Goal: Task Accomplishment & Management: Manage account settings

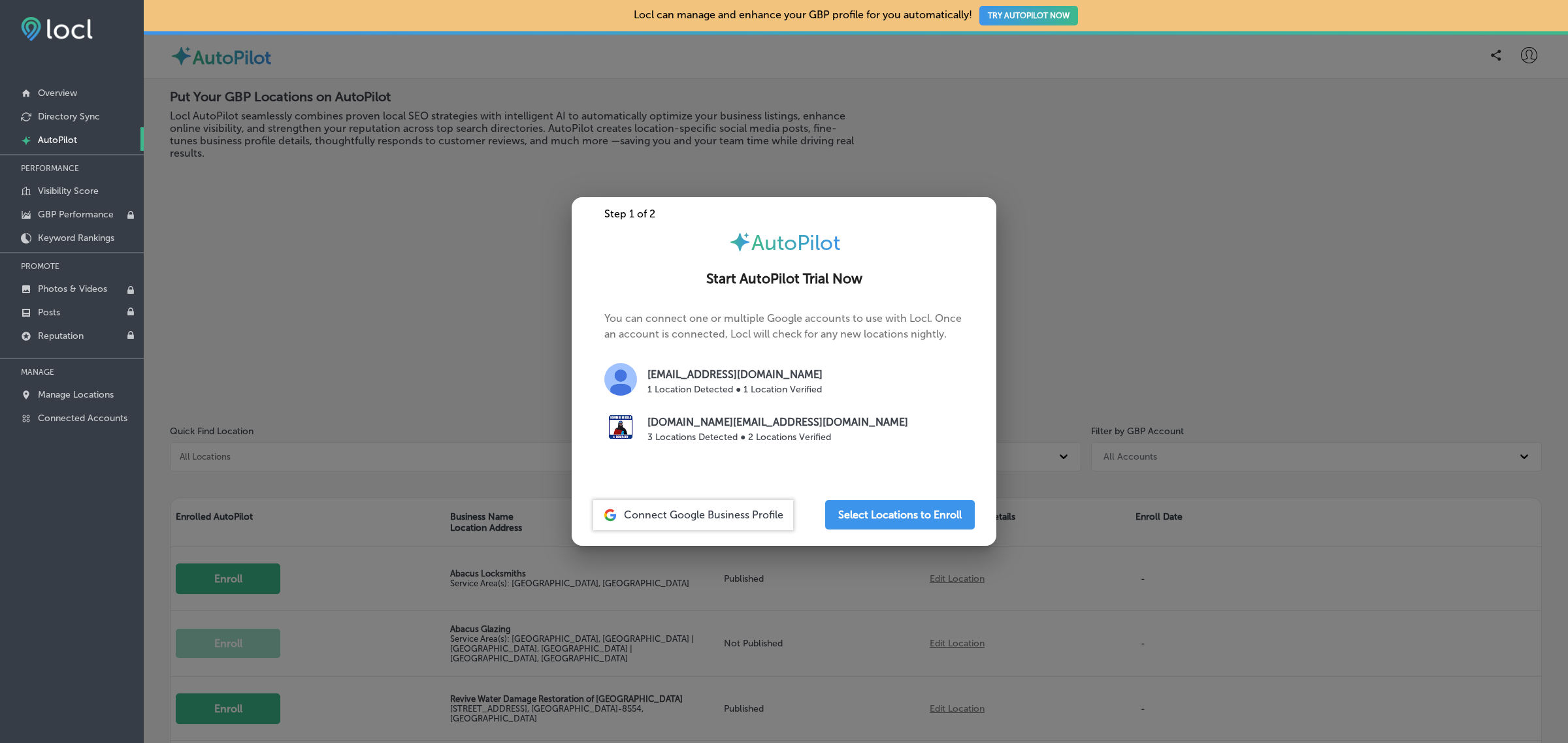
click at [444, 272] on div at bounding box center [784, 372] width 1568 height 743
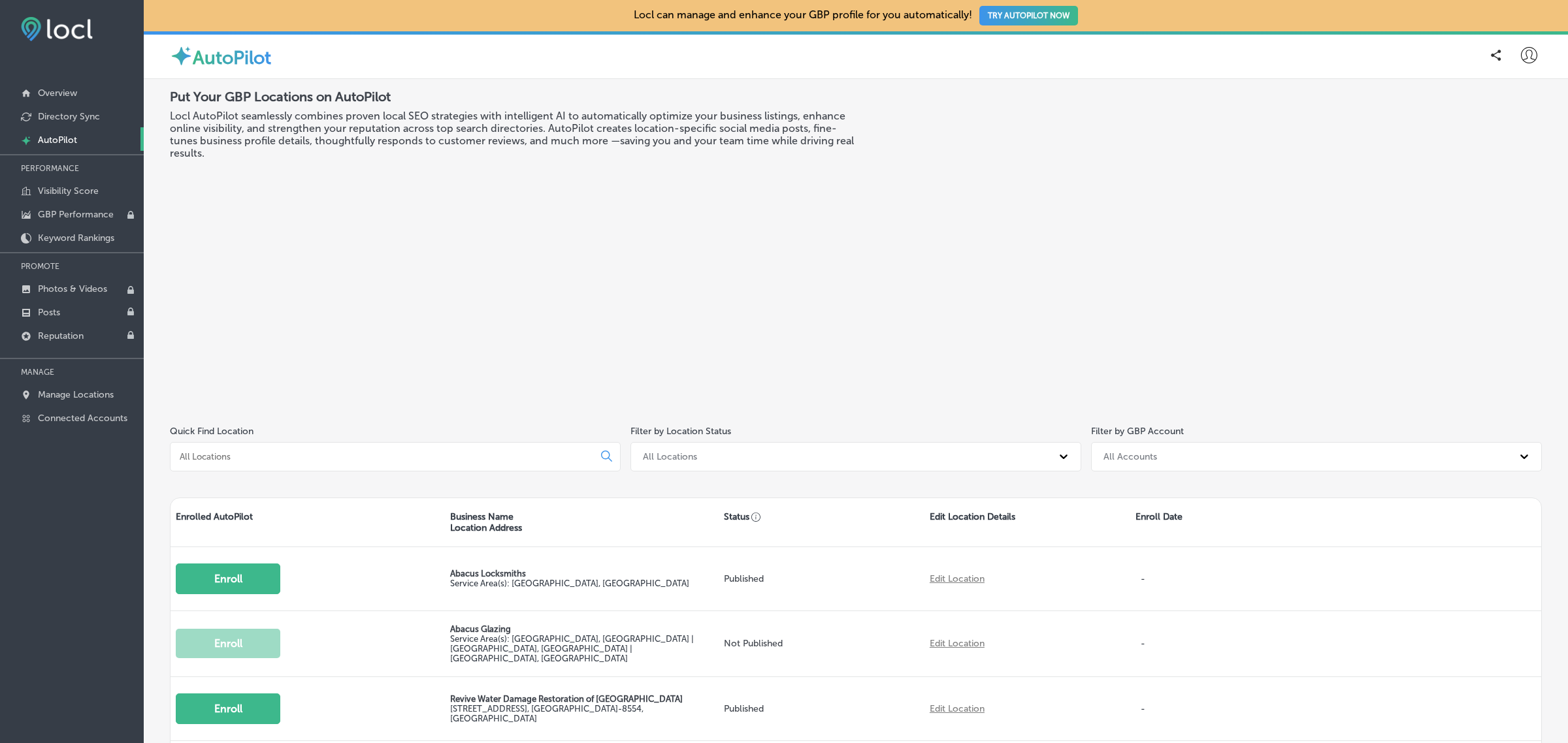
click at [1521, 58] on icon at bounding box center [1529, 55] width 16 height 16
click at [1512, 105] on p "My Account" at bounding box center [1510, 102] width 59 height 15
select select "TH"
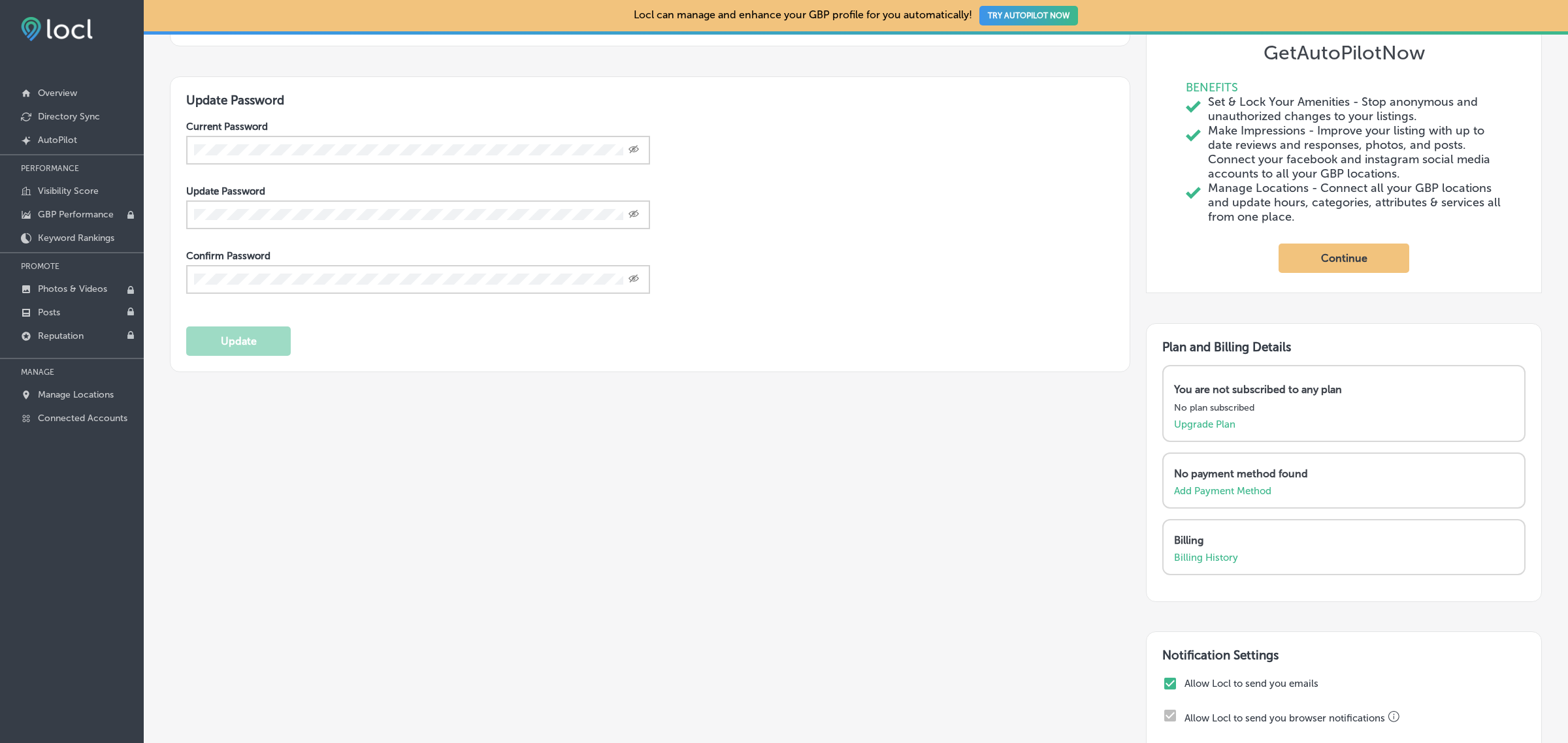
scroll to position [498, 0]
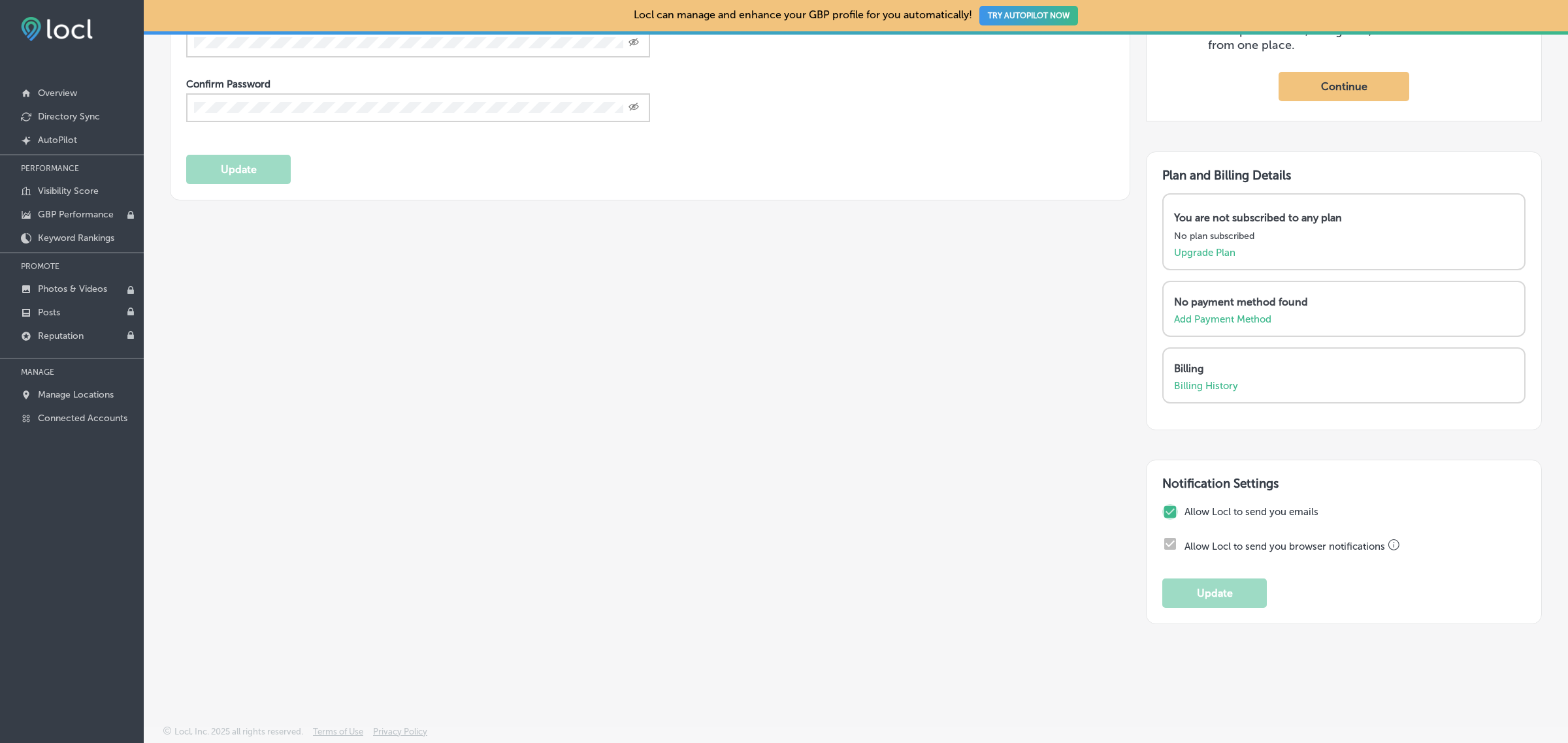
click at [1163, 512] on input "checkbox" at bounding box center [1170, 512] width 15 height 15
checkbox input "false"
click at [1193, 601] on button "Update" at bounding box center [1215, 593] width 105 height 29
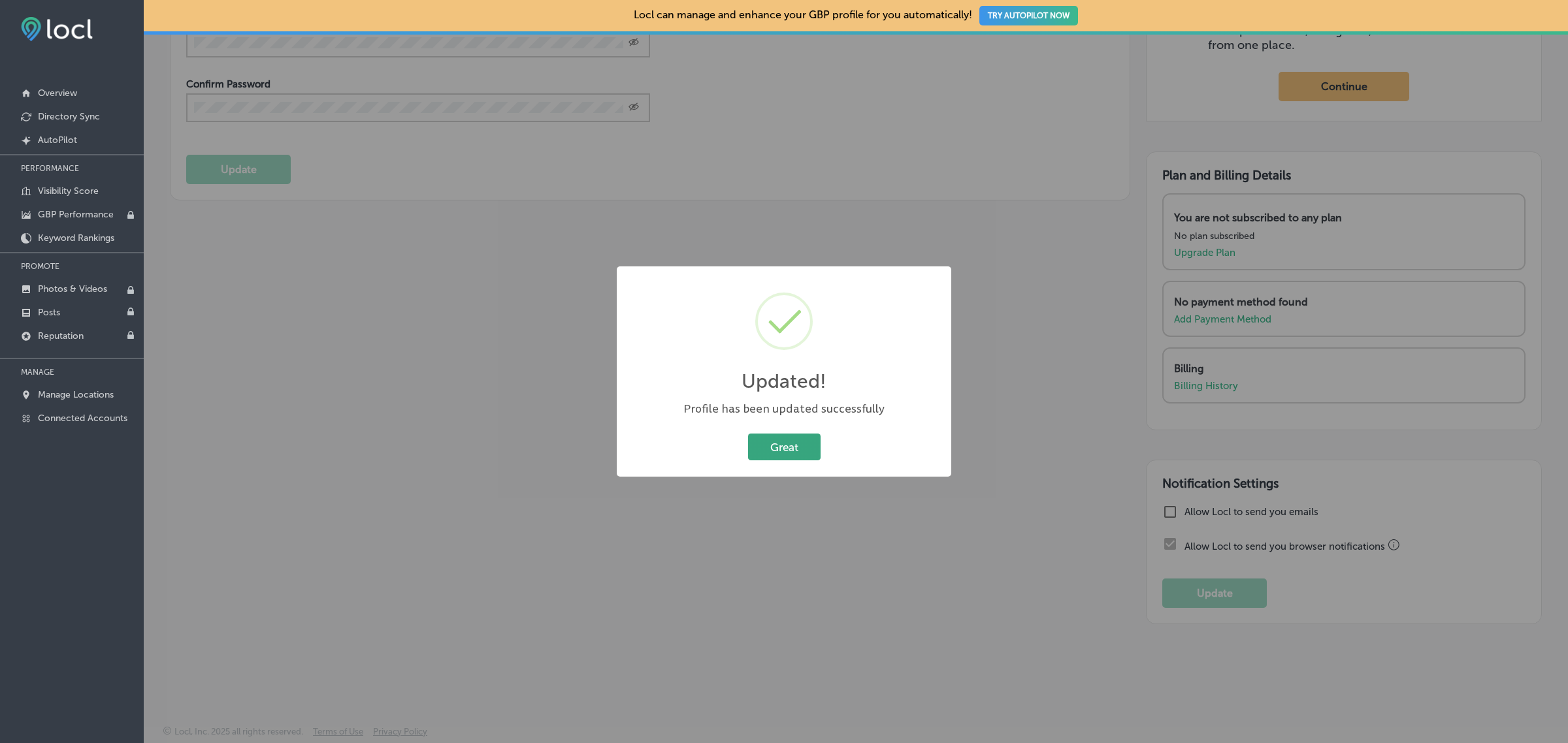
click at [798, 449] on button "Great" at bounding box center [784, 447] width 72 height 27
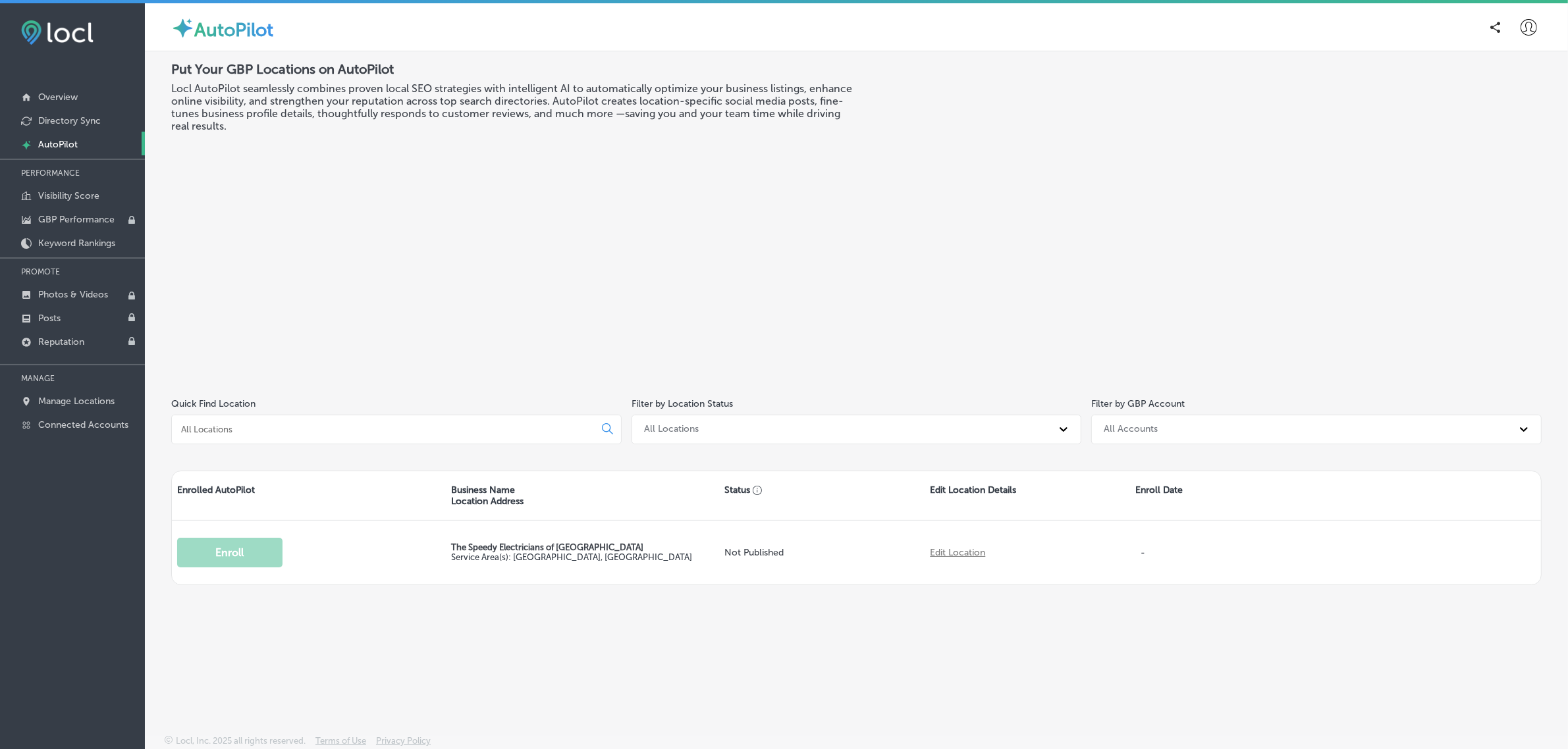
click at [1528, 28] on icon at bounding box center [1528, 27] width 16 height 16
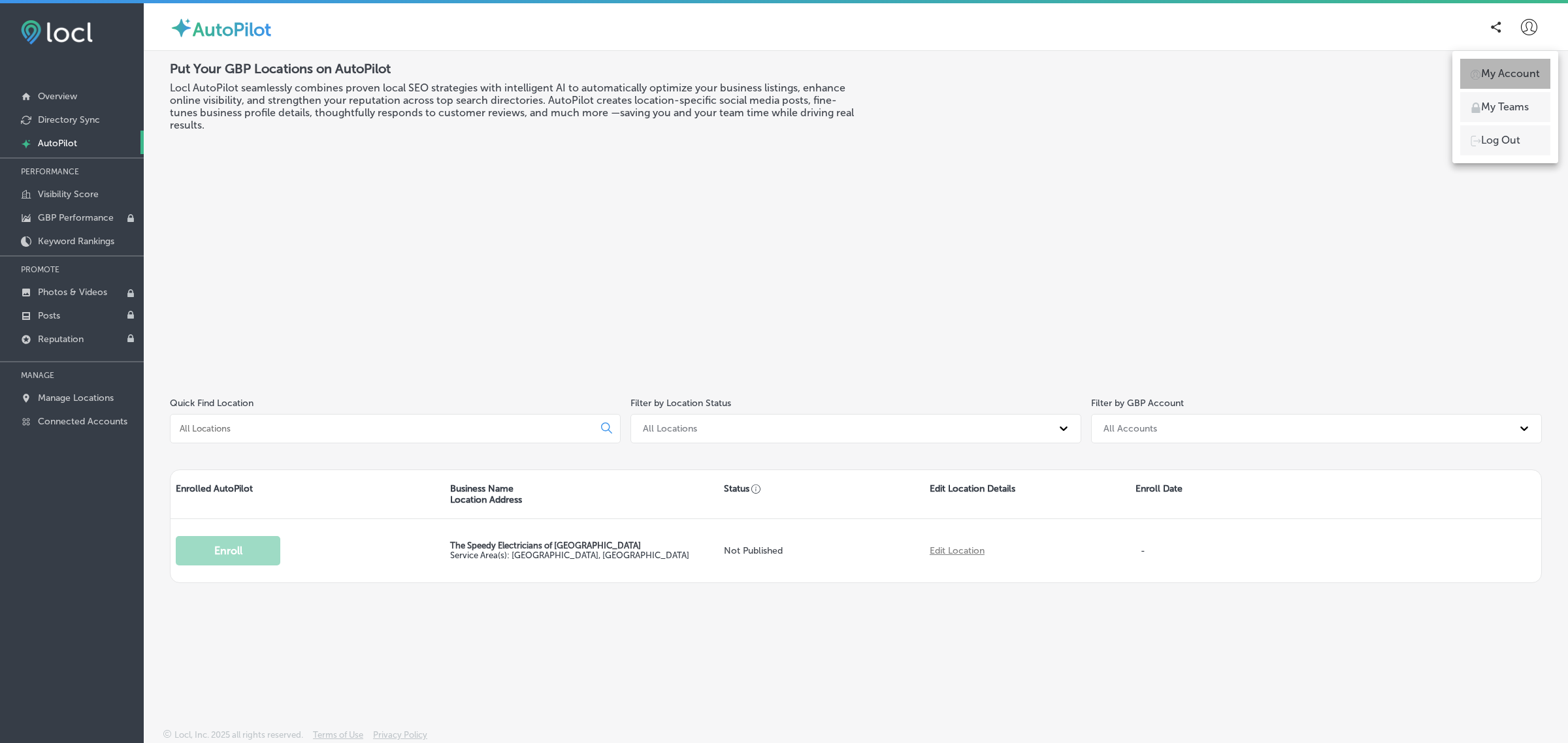
click at [1509, 79] on p "My Account" at bounding box center [1510, 74] width 59 height 15
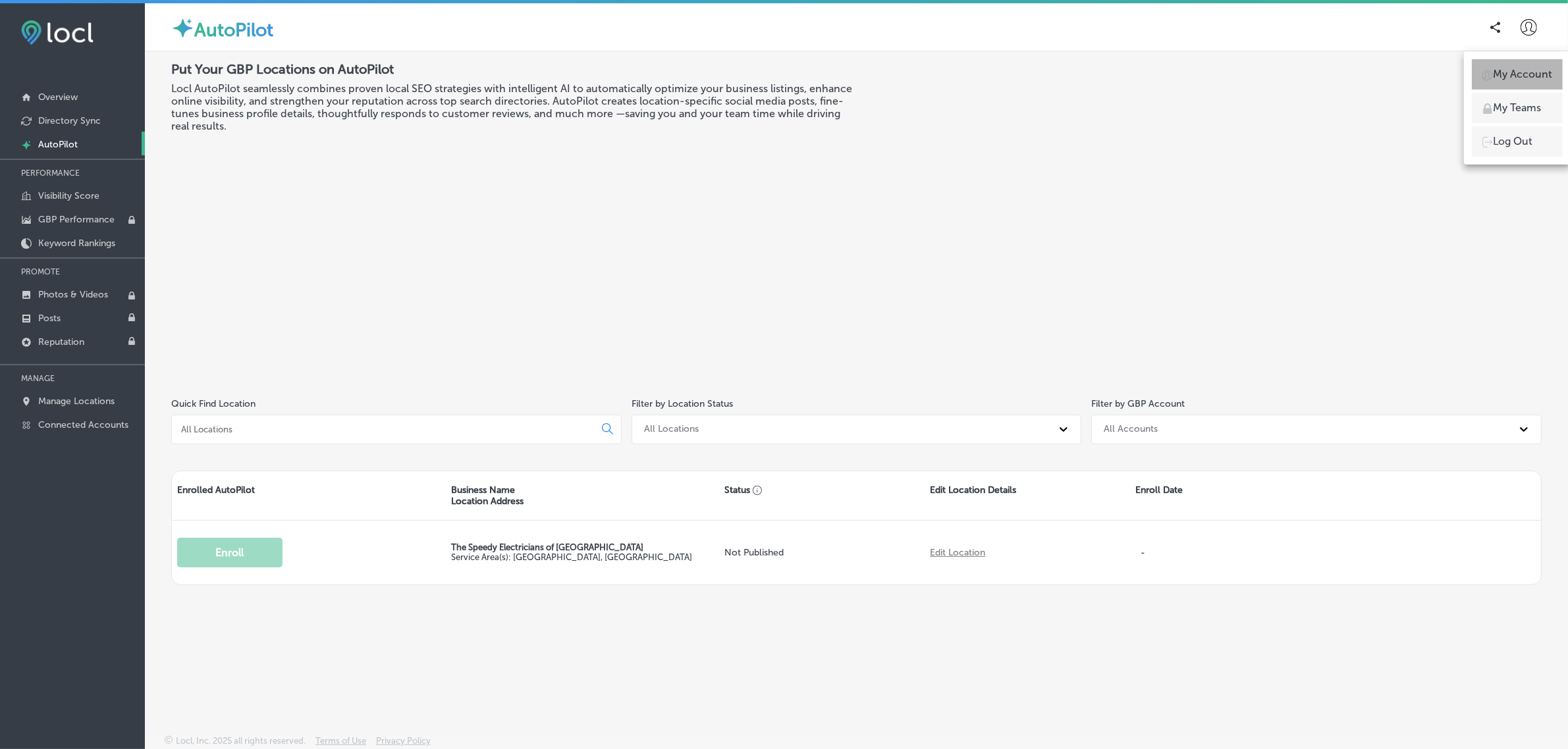
select select "TH"
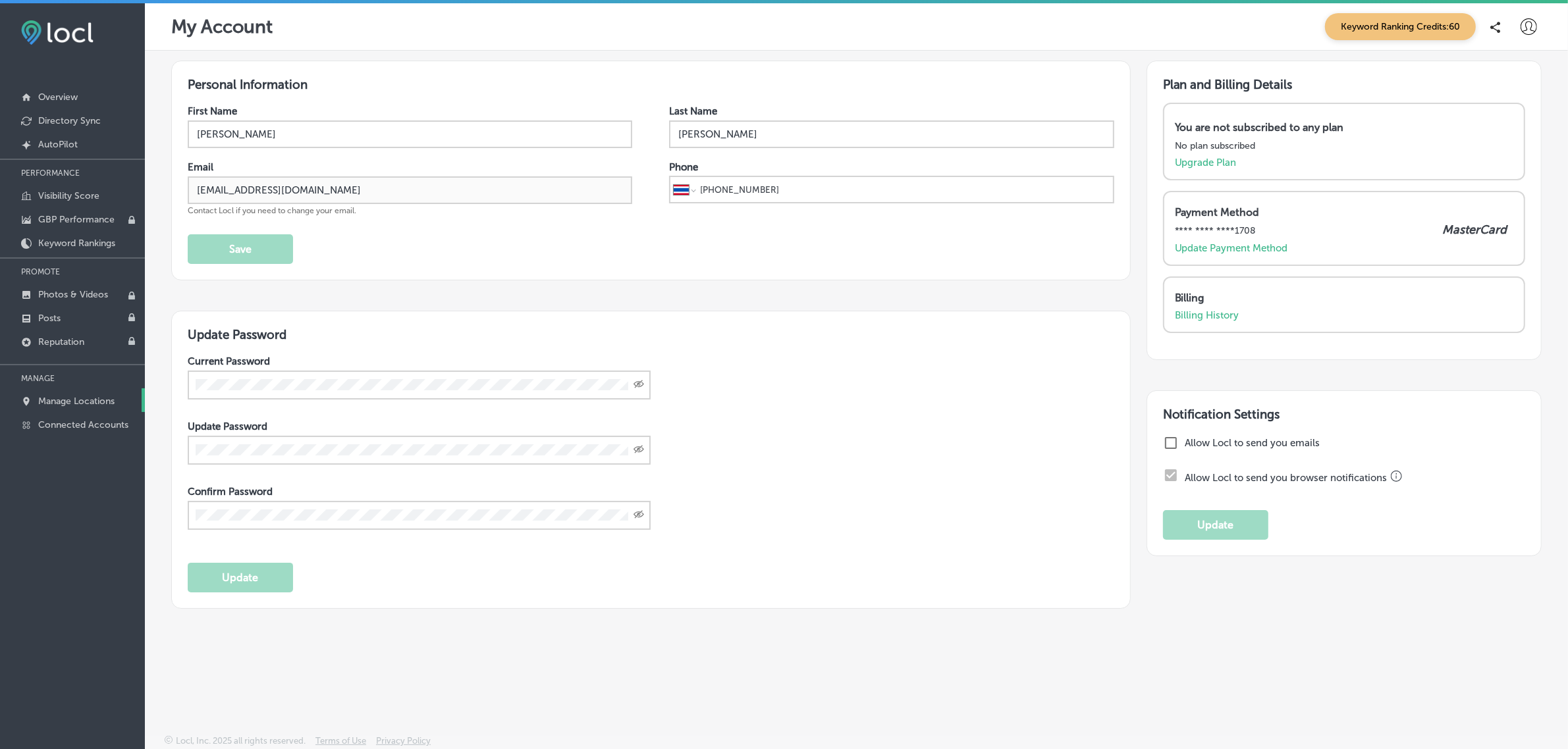
click at [97, 407] on p "Manage Locations" at bounding box center [76, 401] width 76 height 11
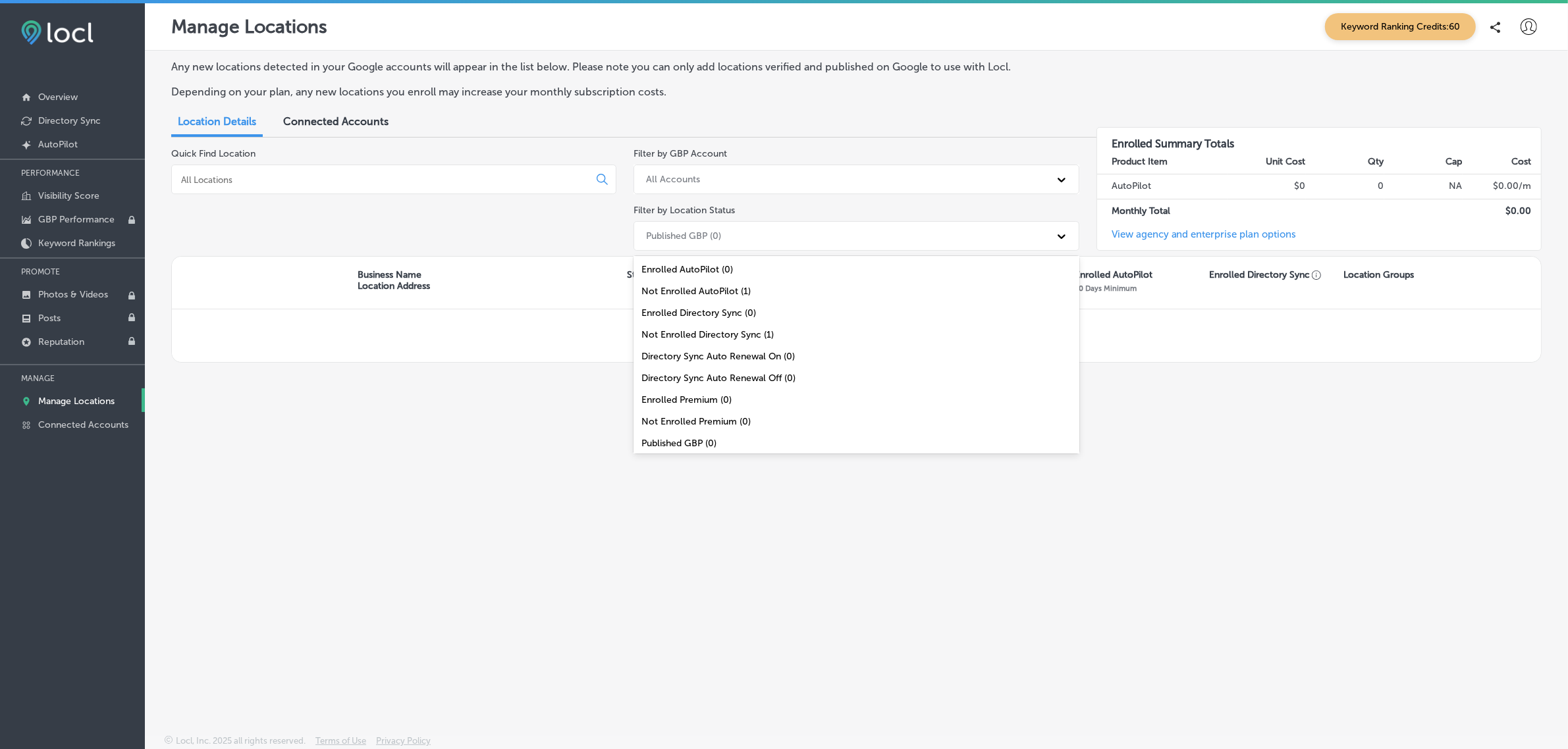
click at [754, 235] on div "Published GBP (0)" at bounding box center [844, 236] width 409 height 22
click at [713, 439] on div "All Locations (1)" at bounding box center [855, 441] width 445 height 22
